Goal: Task Accomplishment & Management: Use online tool/utility

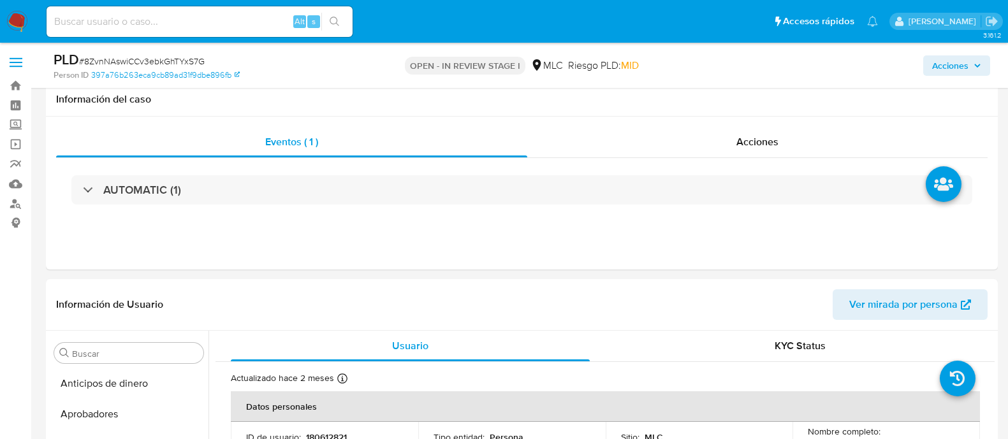
select select "10"
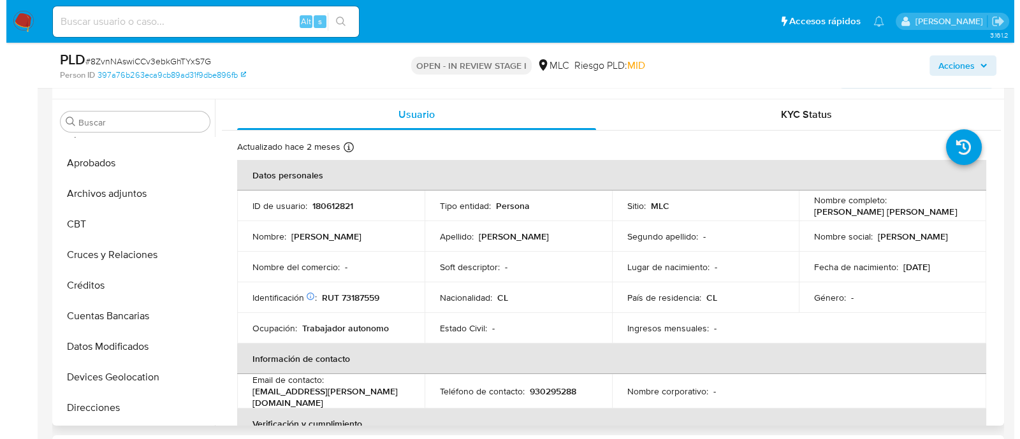
scroll to position [61, 0]
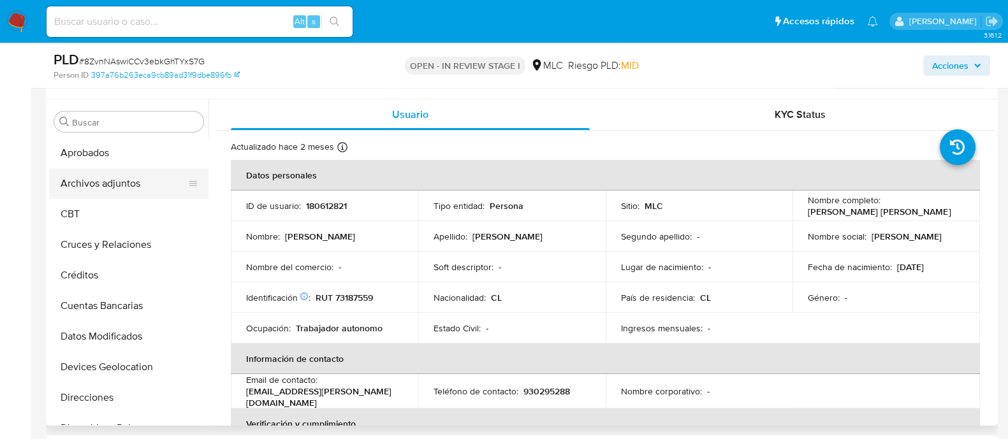
click at [157, 176] on button "Archivos adjuntos" at bounding box center [123, 183] width 149 height 31
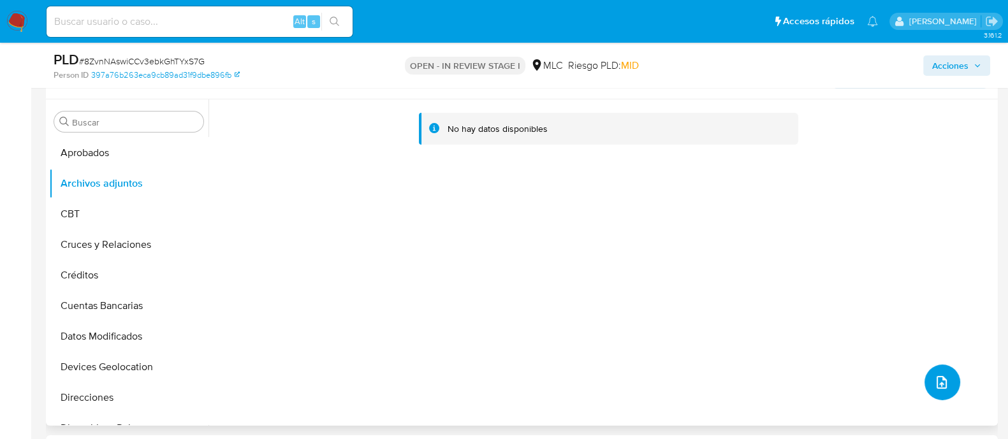
click at [942, 388] on icon "upload-file" at bounding box center [941, 382] width 15 height 15
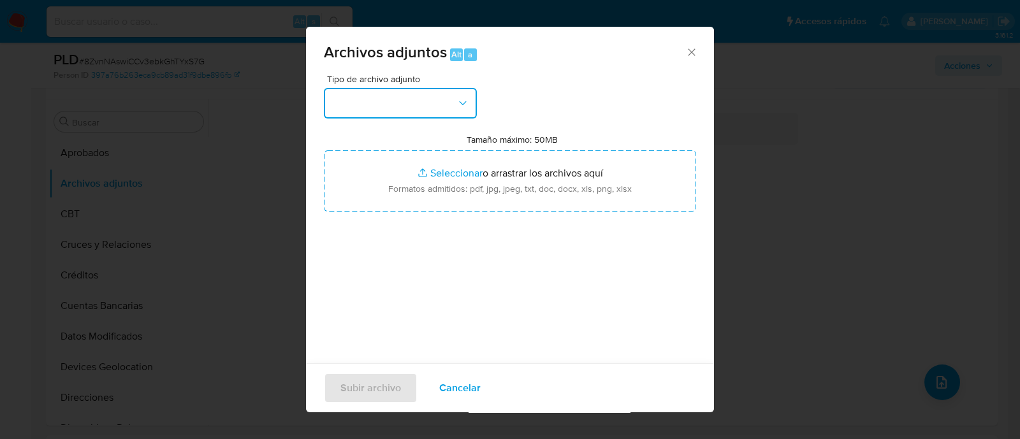
click at [437, 103] on button "button" at bounding box center [400, 103] width 153 height 31
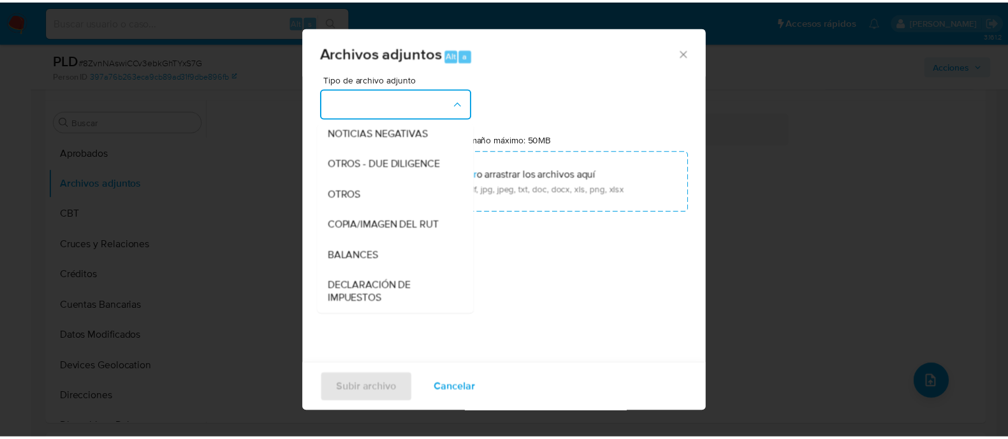
scroll to position [147, 0]
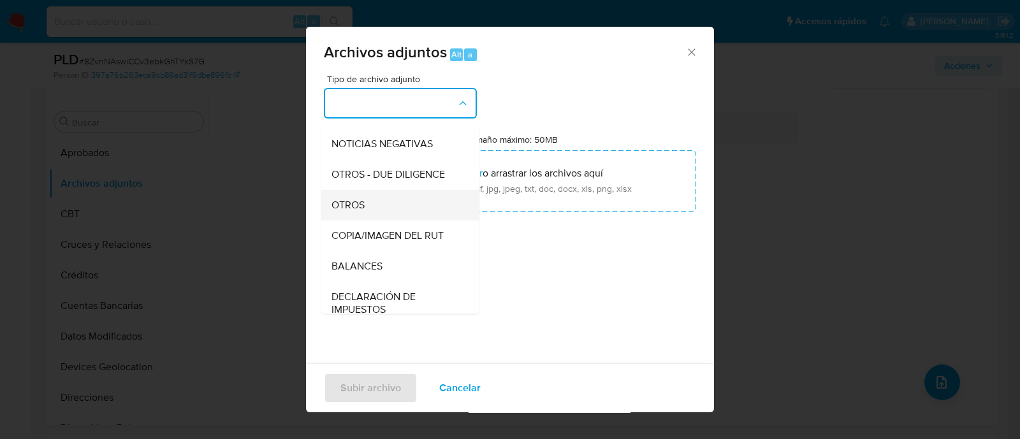
click at [421, 212] on div "OTROS" at bounding box center [397, 205] width 130 height 31
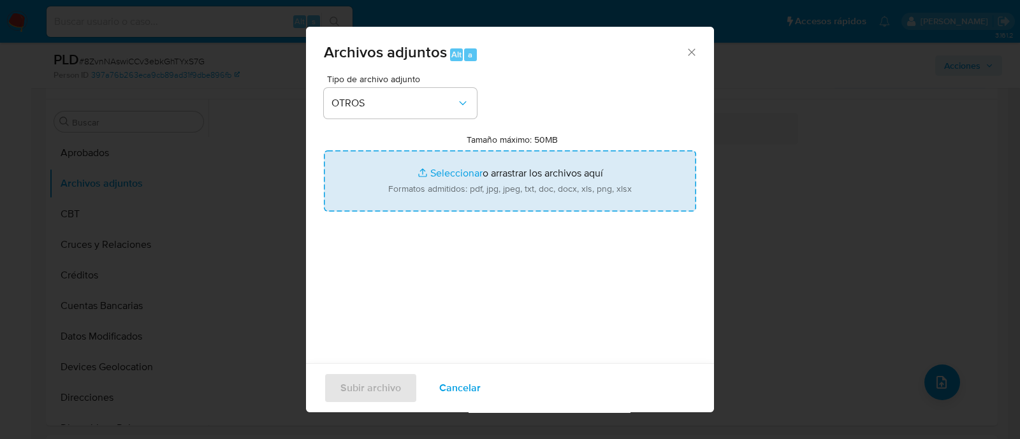
click at [458, 172] on input "Tamaño máximo: 50MB Seleccionar archivos" at bounding box center [510, 180] width 372 height 61
type input "C:\fakepath\180612821 - 03_10_2025.xlsx"
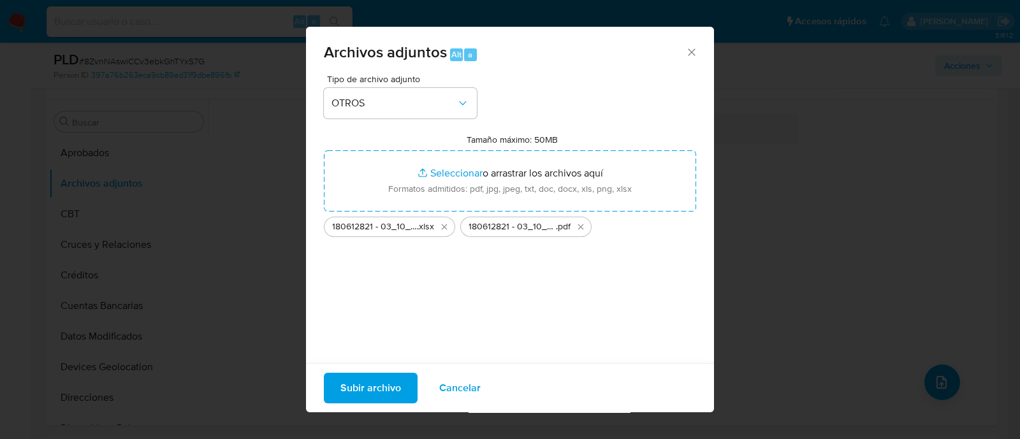
click at [396, 393] on span "Subir archivo" at bounding box center [371, 388] width 61 height 28
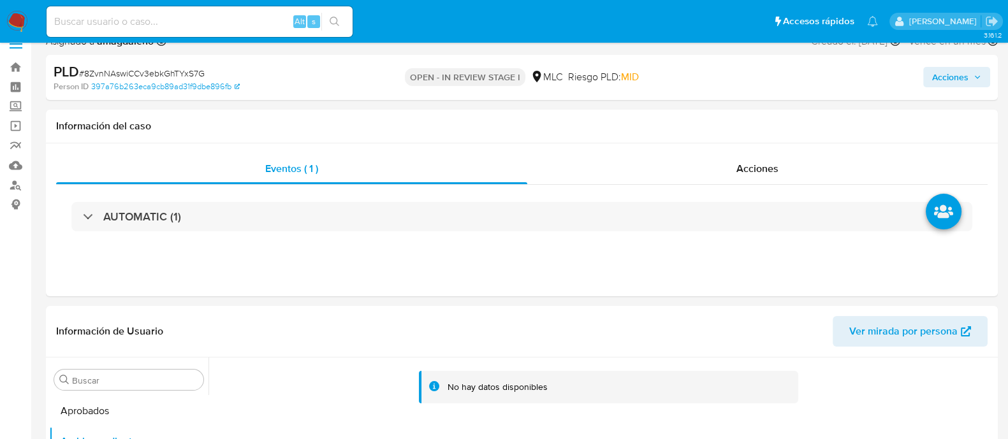
scroll to position [0, 0]
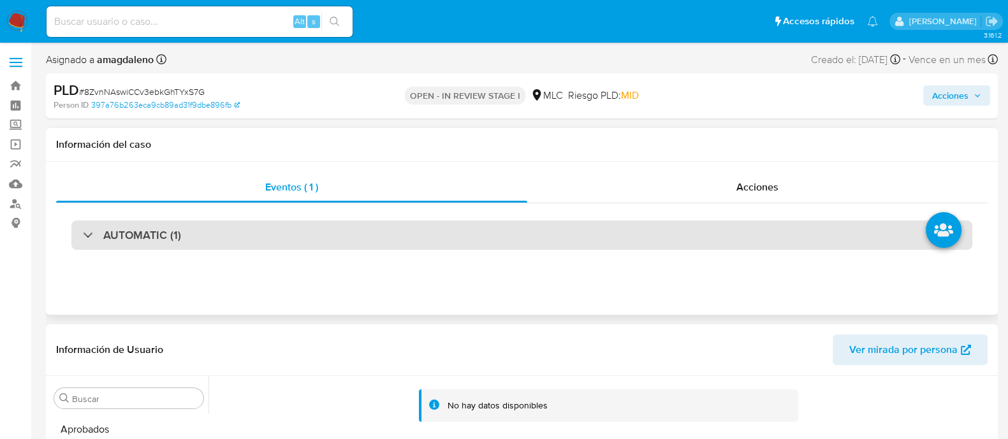
click at [794, 226] on div "AUTOMATIC (1)" at bounding box center [521, 235] width 901 height 29
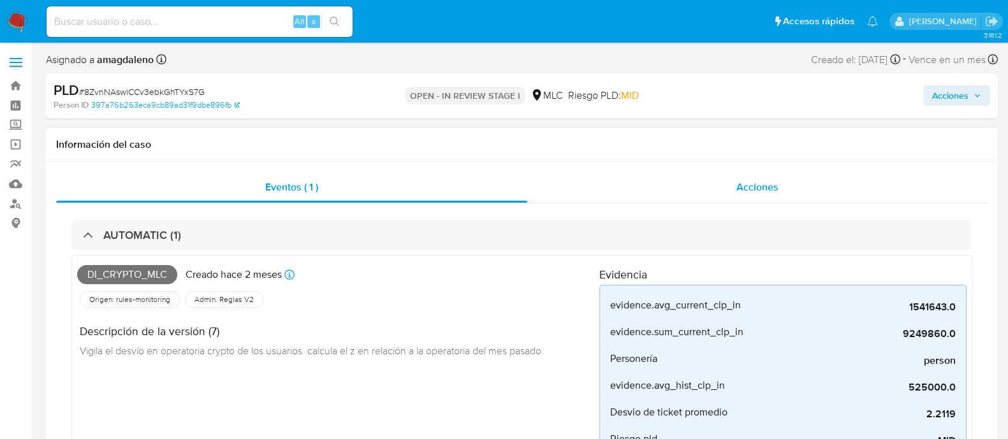
click at [826, 175] on div "Acciones" at bounding box center [757, 187] width 460 height 31
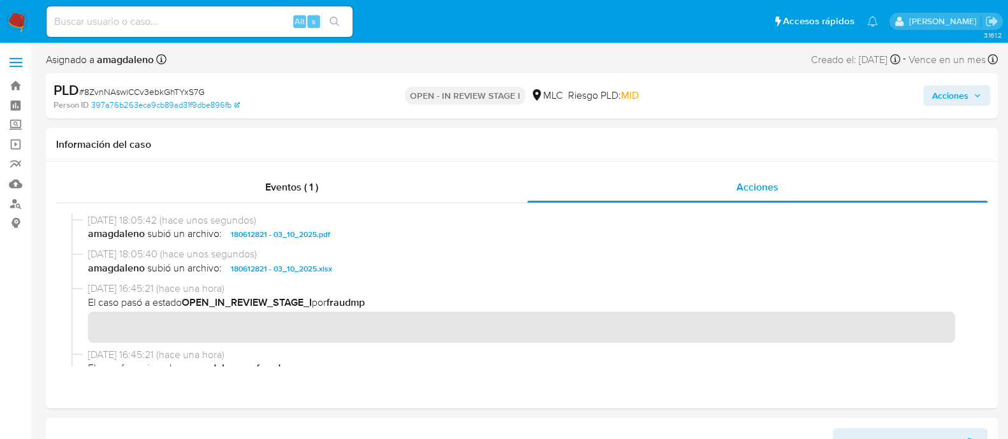
click at [959, 92] on span "Acciones" at bounding box center [950, 95] width 36 height 20
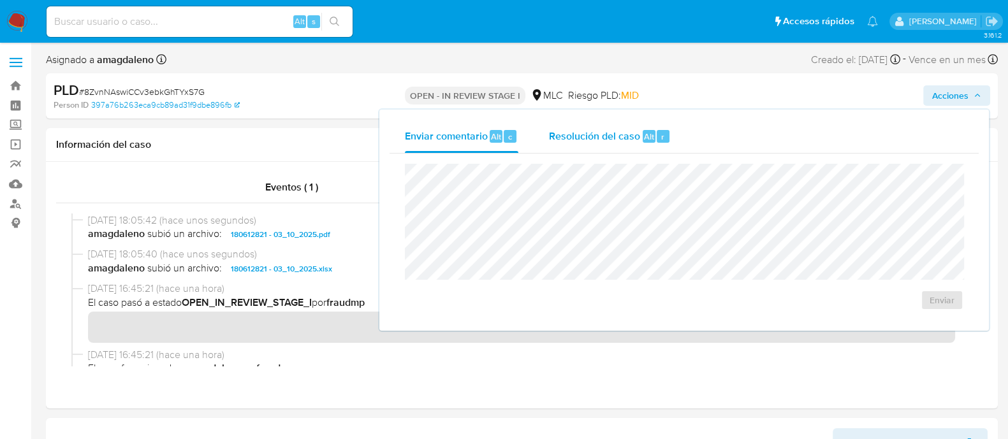
click at [624, 136] on span "Resolución del caso" at bounding box center [594, 136] width 91 height 15
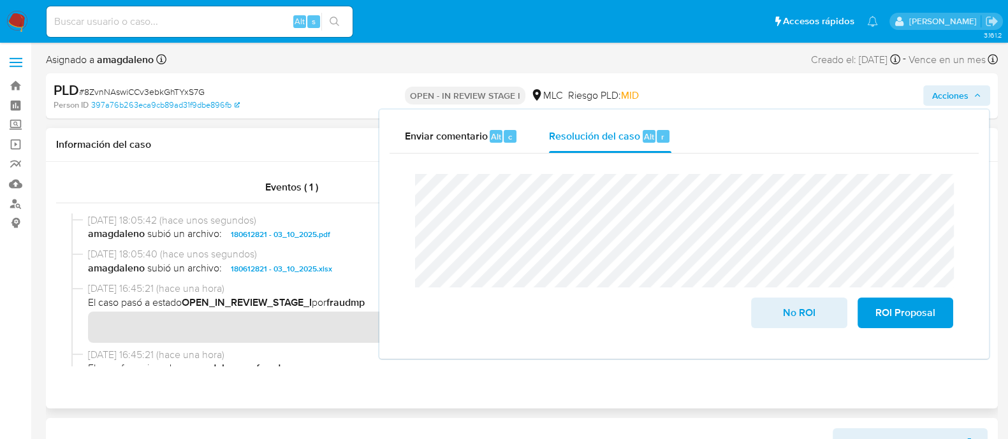
click at [346, 354] on span "[DATE] 16:45:21 (hace una hora)" at bounding box center [527, 355] width 879 height 14
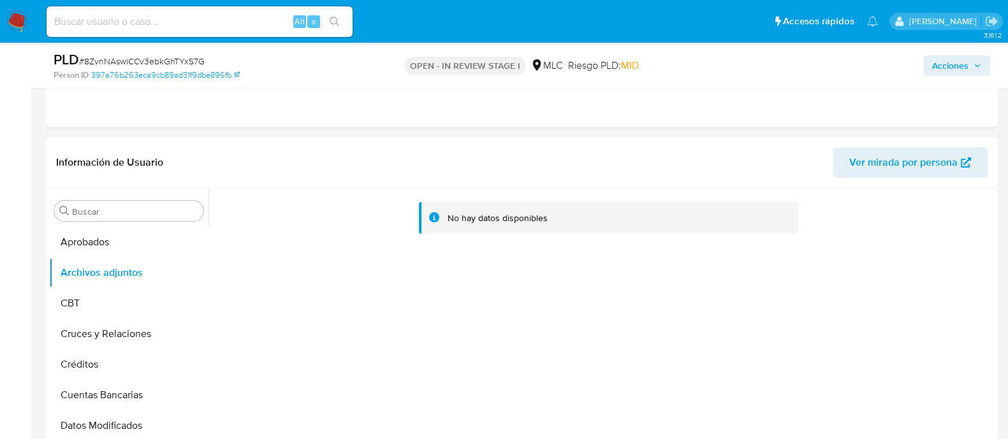
scroll to position [253, 0]
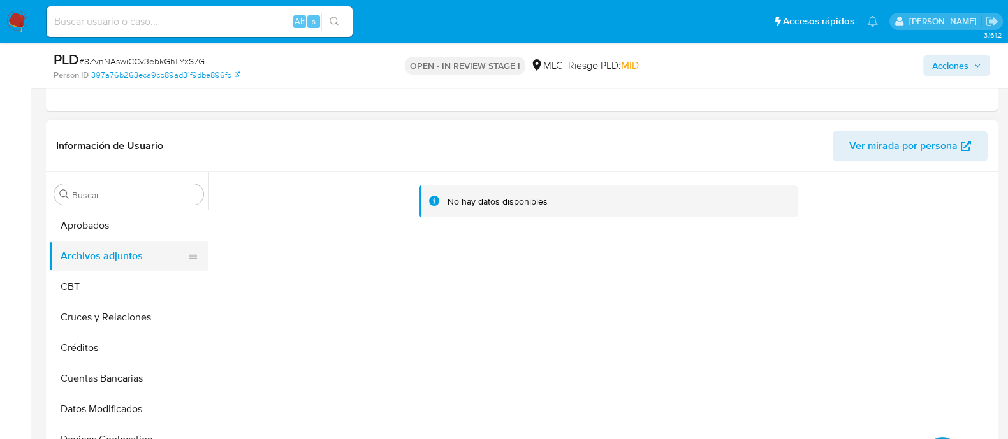
click at [158, 246] on button "Archivos adjuntos" at bounding box center [123, 256] width 149 height 31
click at [161, 233] on button "Aprobados" at bounding box center [123, 225] width 149 height 31
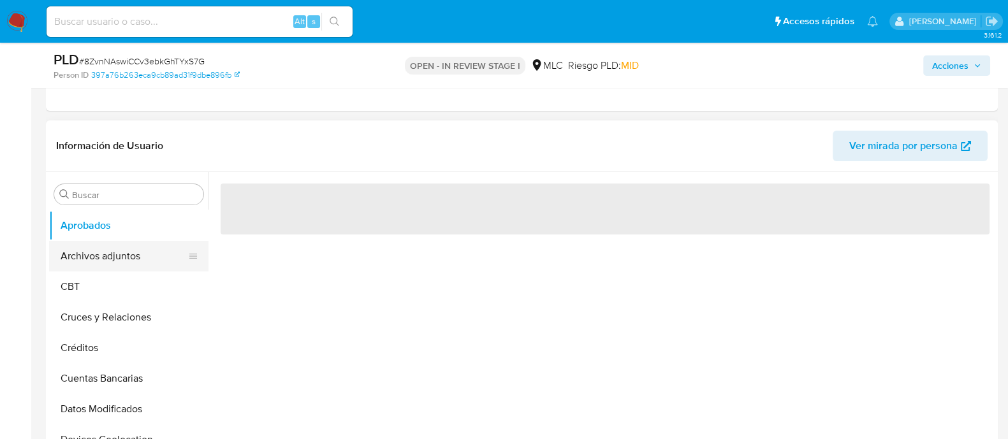
click at [164, 253] on button "Archivos adjuntos" at bounding box center [123, 256] width 149 height 31
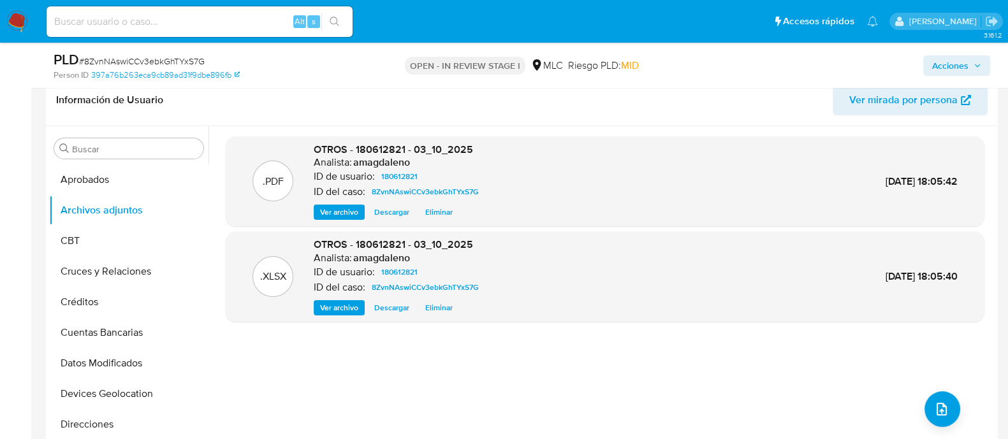
scroll to position [307, 0]
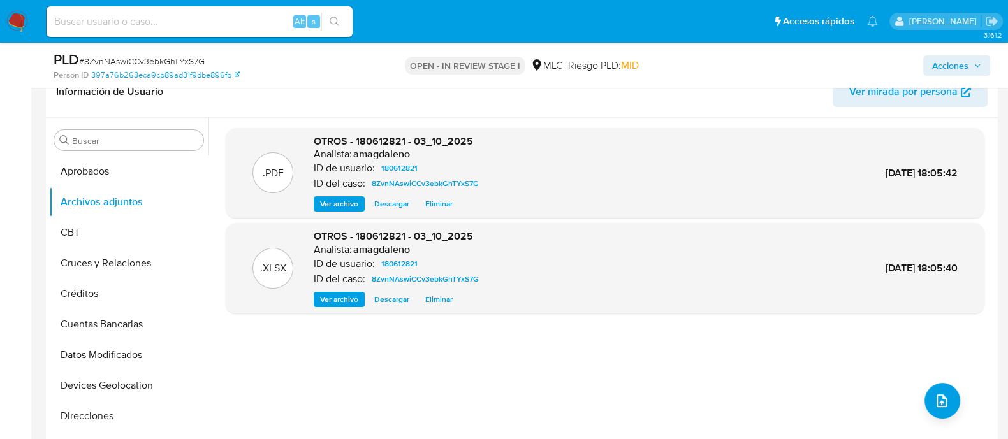
click at [953, 62] on span "Acciones" at bounding box center [950, 65] width 36 height 20
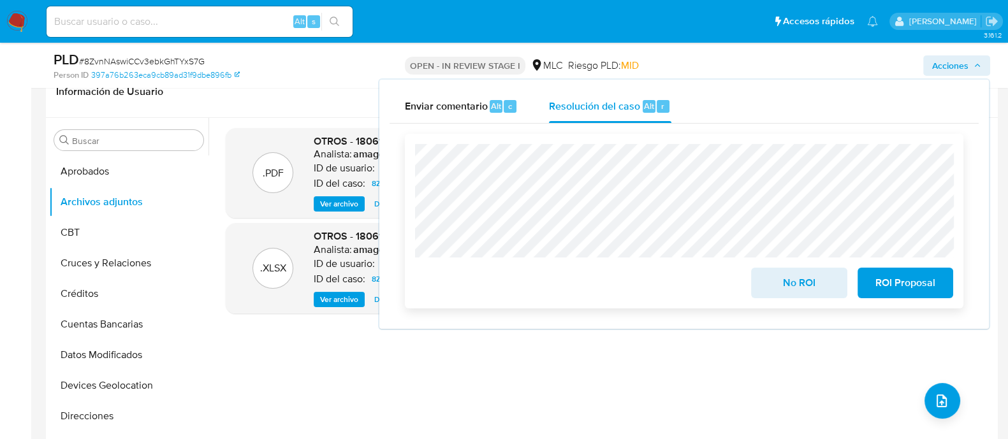
click at [797, 282] on span "No ROI" at bounding box center [799, 283] width 62 height 28
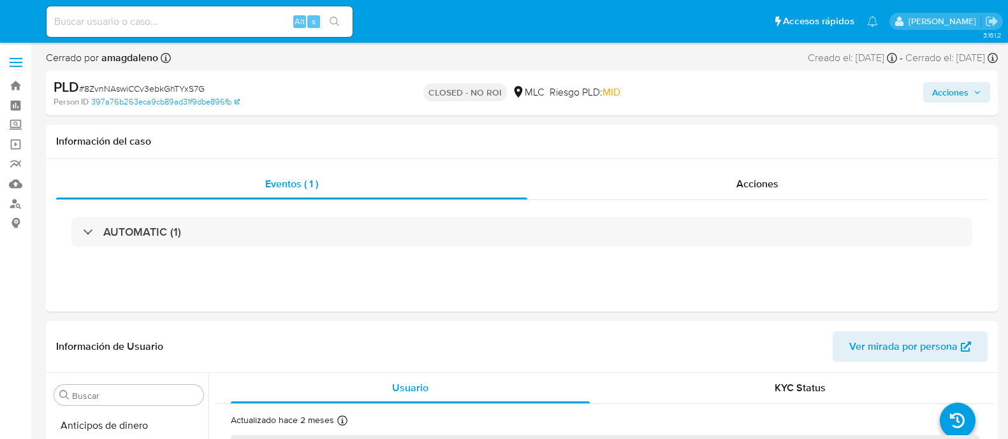
select select "10"
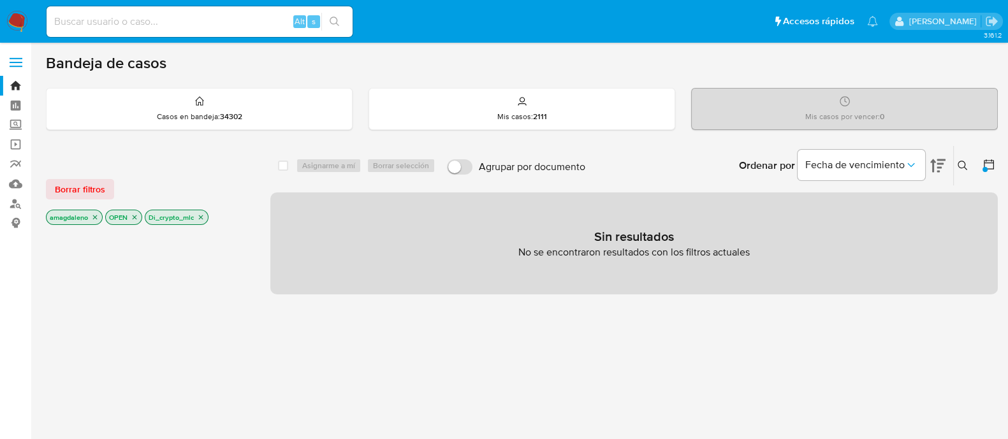
click at [202, 216] on icon "close-filter" at bounding box center [201, 218] width 8 height 8
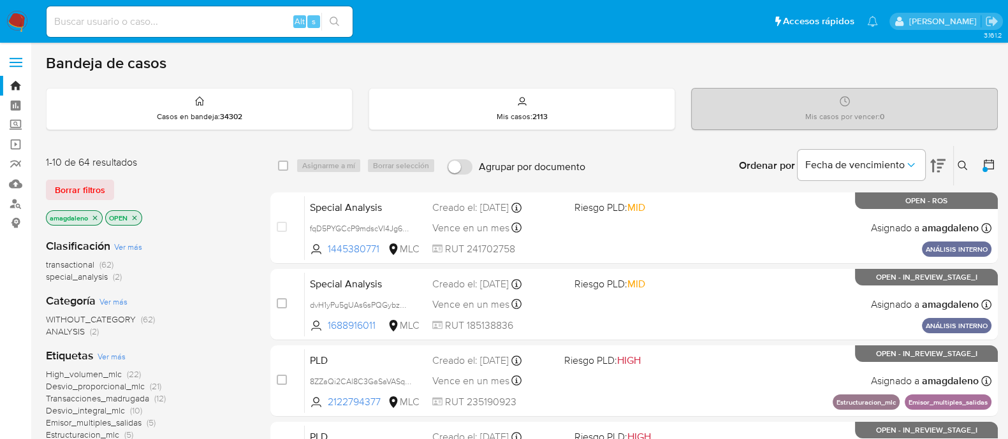
click at [172, 246] on div "Clasificación Ver más transactional (62) special_analysis (2)" at bounding box center [148, 260] width 204 height 45
click at [92, 215] on icon "close-filter" at bounding box center [95, 218] width 8 height 8
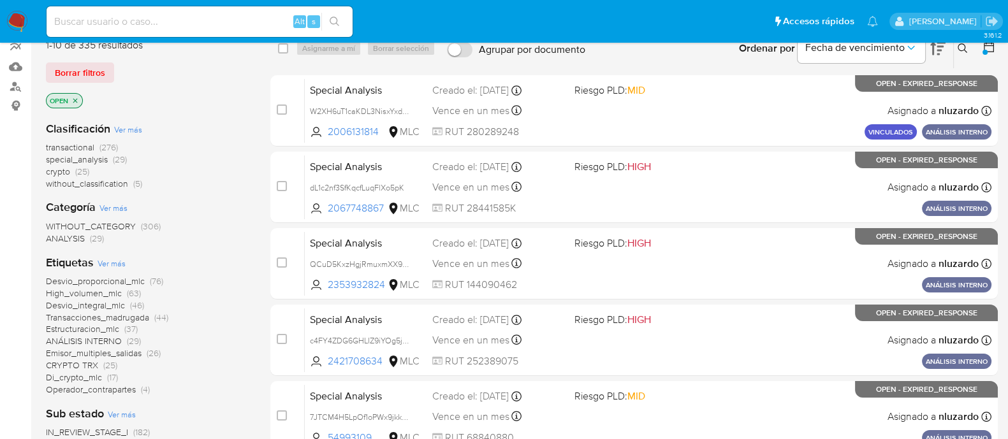
scroll to position [116, 0]
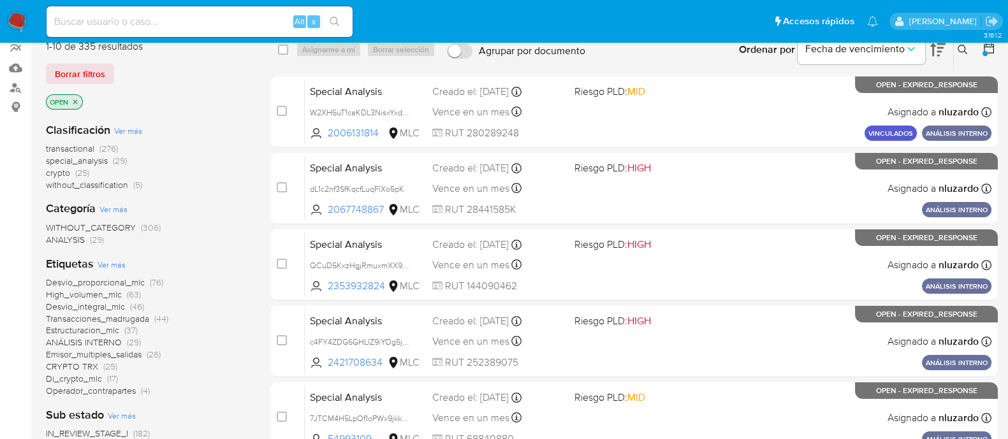
click at [70, 150] on span "transactional" at bounding box center [70, 148] width 48 height 13
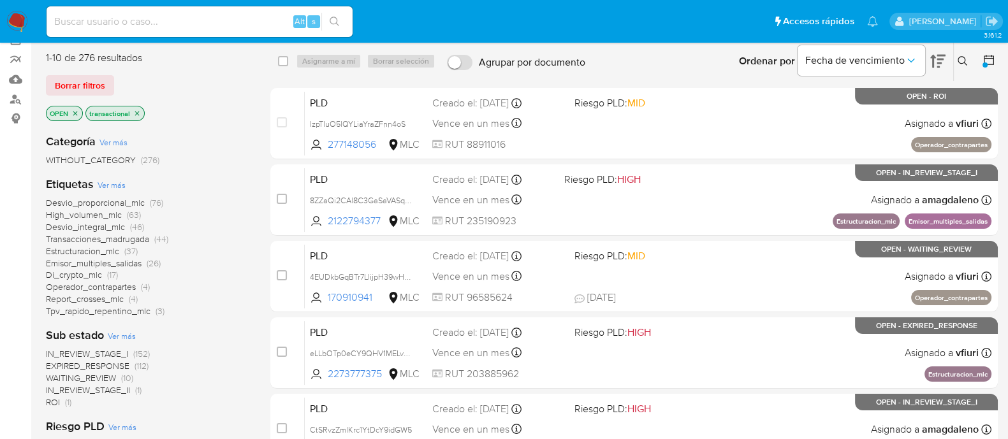
scroll to position [102, 0]
